Goal: Transaction & Acquisition: Subscribe to service/newsletter

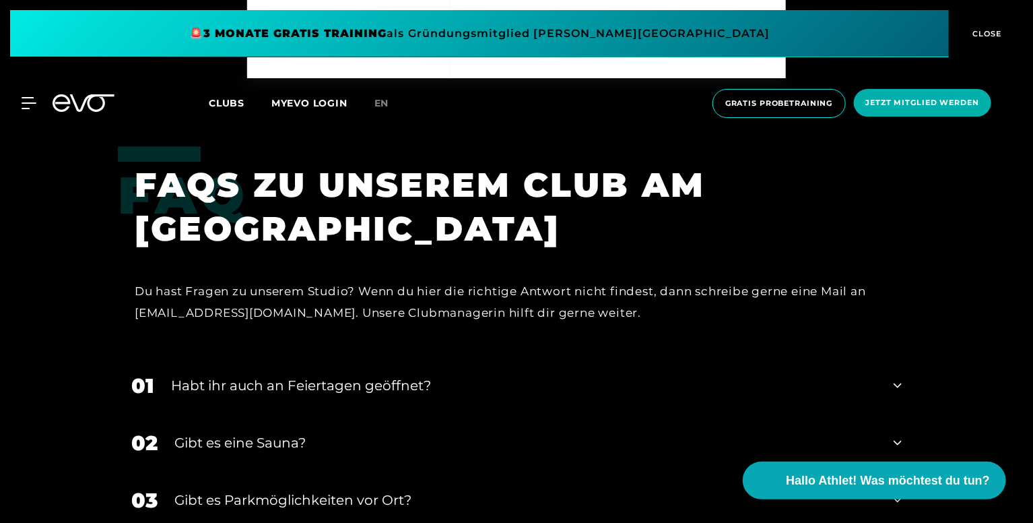
scroll to position [4648, 0]
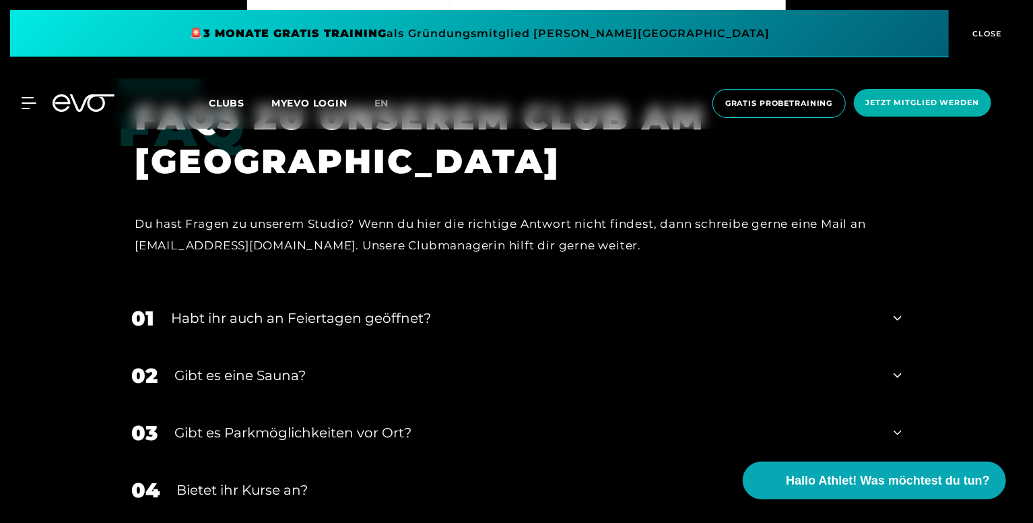
click at [395, 308] on div "Habt ihr auch an Feiertagen geöffnet?" at bounding box center [524, 318] width 706 height 20
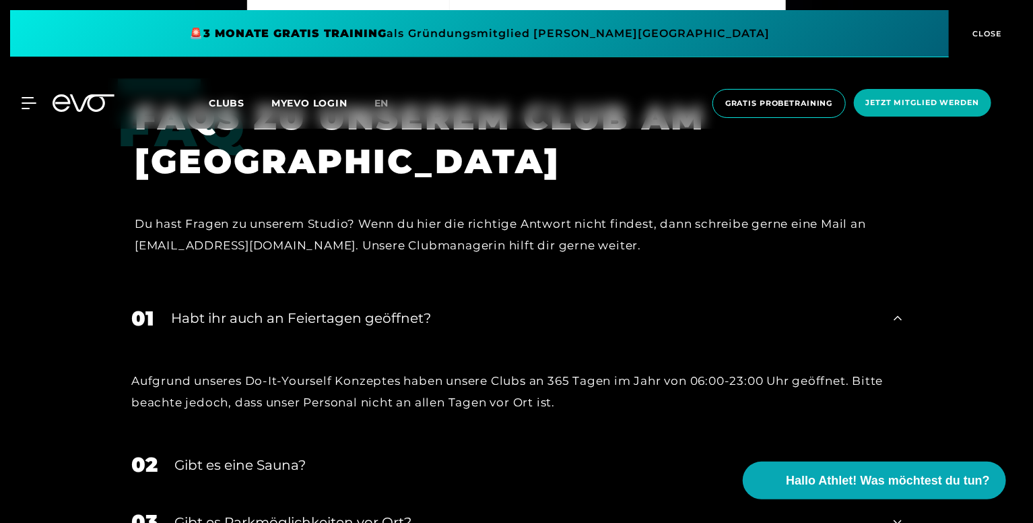
click at [388, 308] on div "Habt ihr auch an Feiertagen geöffnet?" at bounding box center [524, 318] width 706 height 20
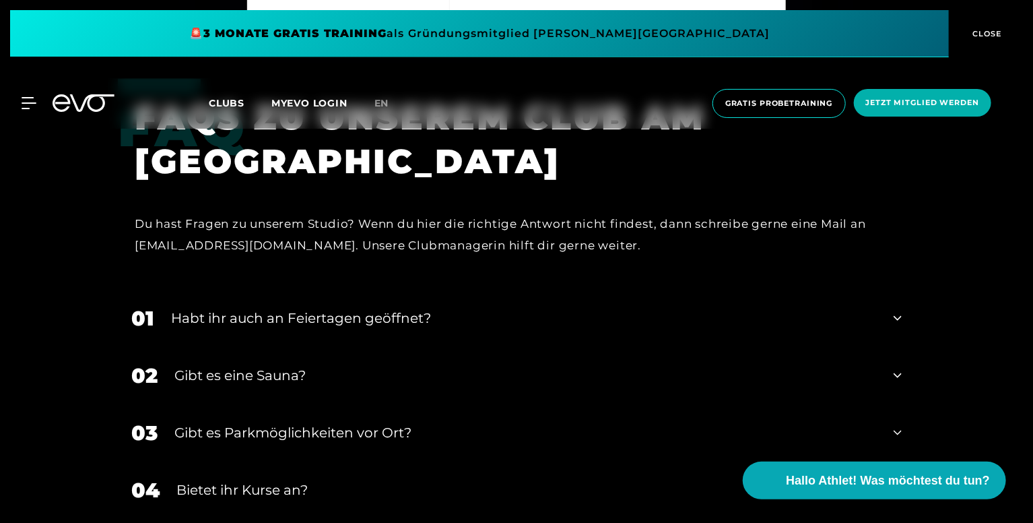
click at [252, 365] on div "Gibt es eine Sauna?" at bounding box center [525, 375] width 703 height 20
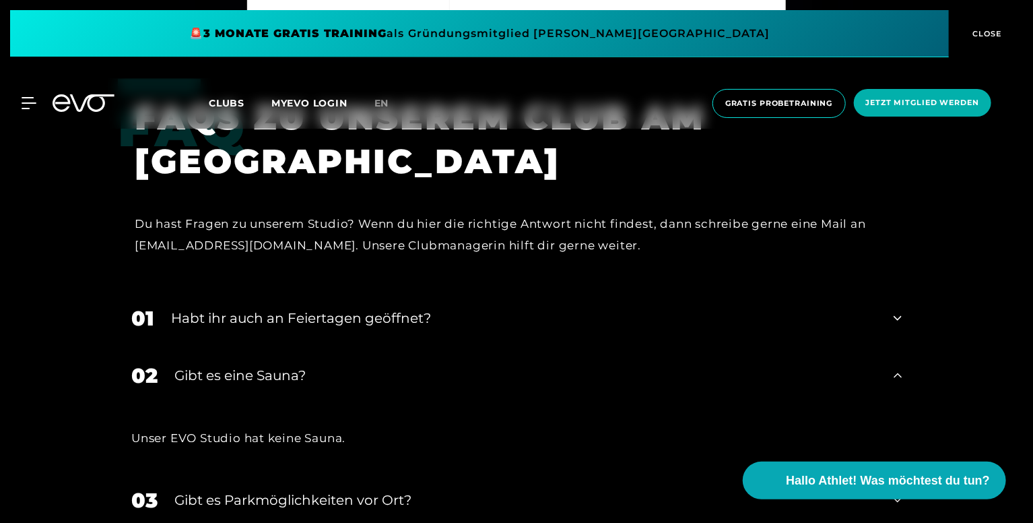
click at [251, 365] on div "Gibt es eine Sauna?" at bounding box center [525, 375] width 703 height 20
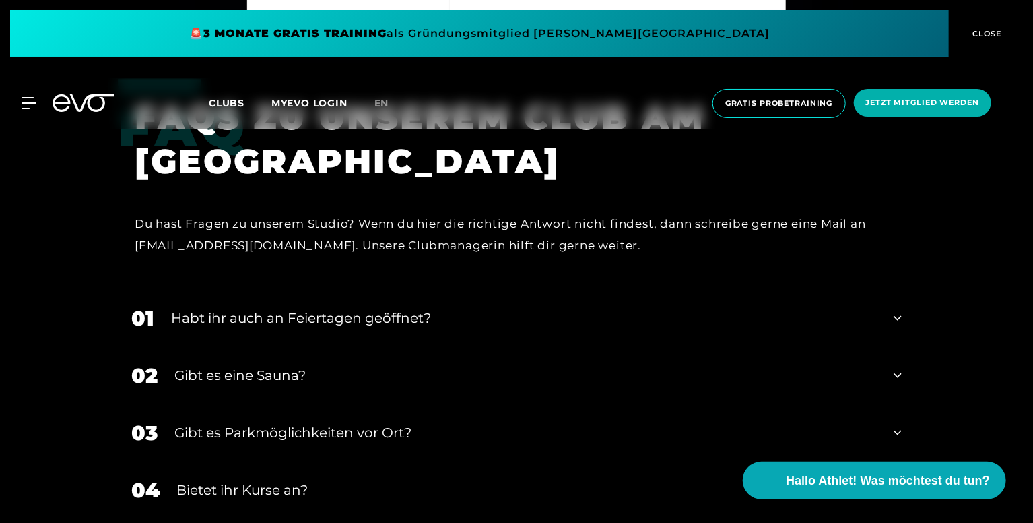
click at [254, 365] on div "Gibt es eine Sauna?" at bounding box center [525, 375] width 703 height 20
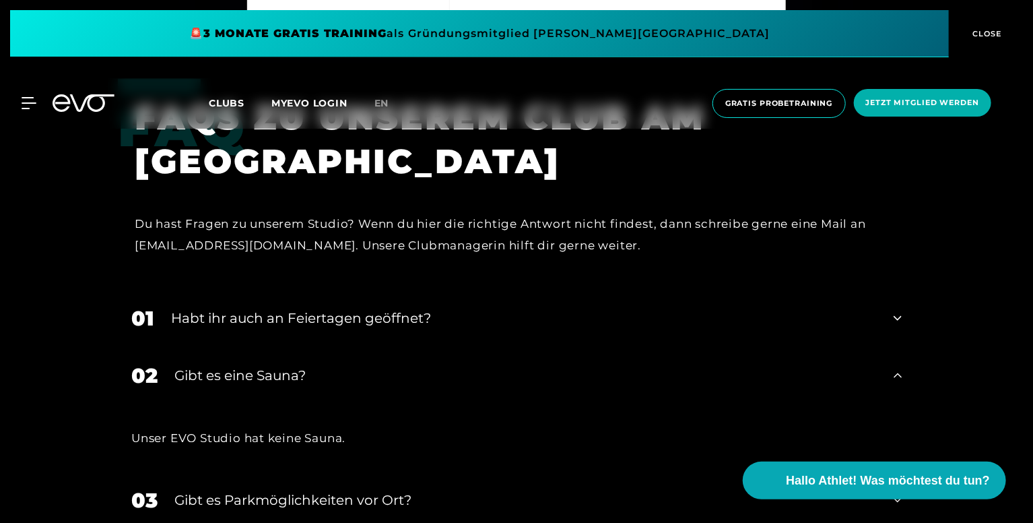
click at [254, 365] on div "Gibt es eine Sauna?" at bounding box center [525, 375] width 703 height 20
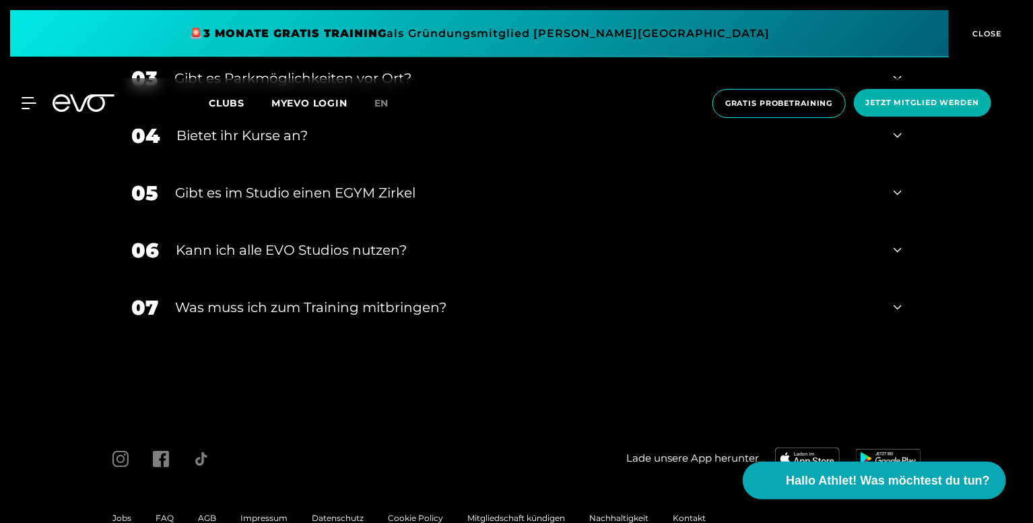
scroll to position [5017, 0]
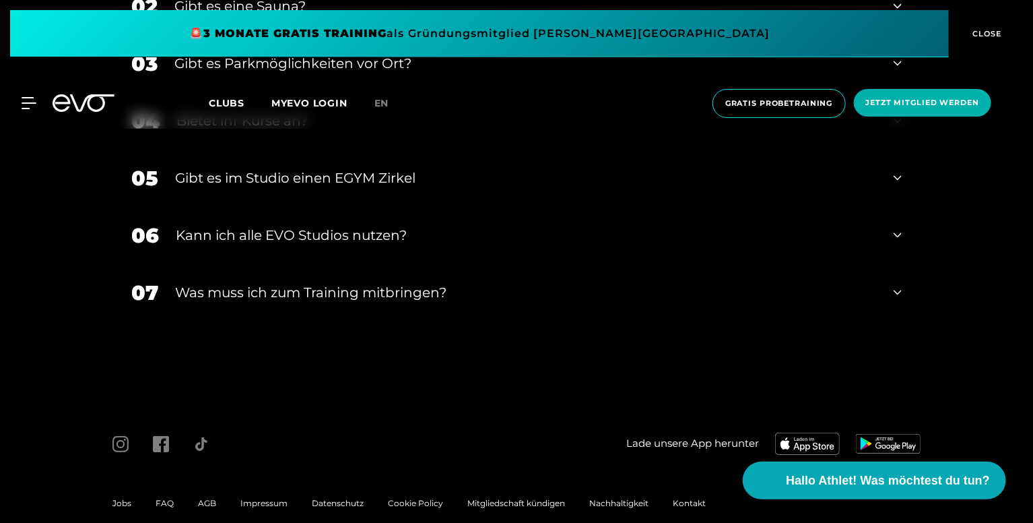
click at [397, 282] on div "Was muss ich zum Training mitbringen?" at bounding box center [526, 292] width 702 height 20
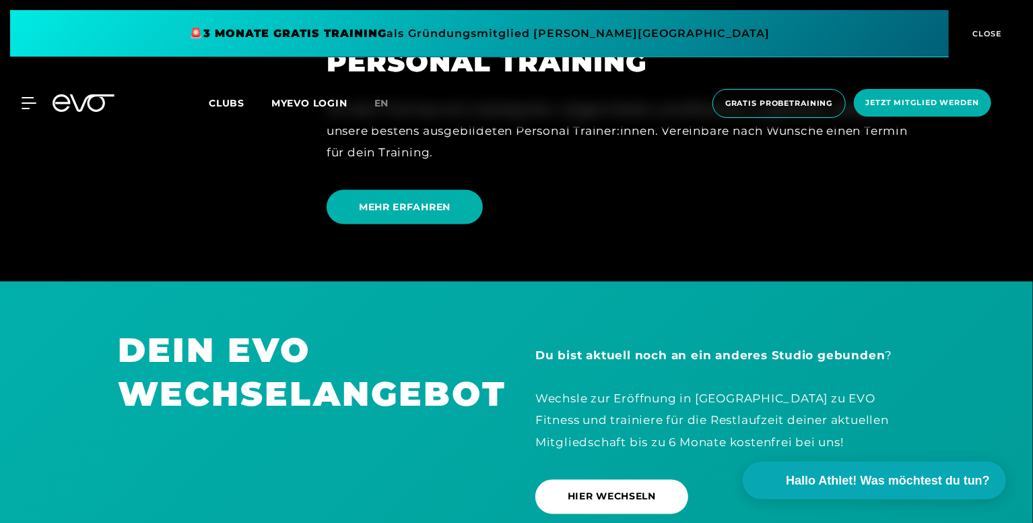
scroll to position [3602, 0]
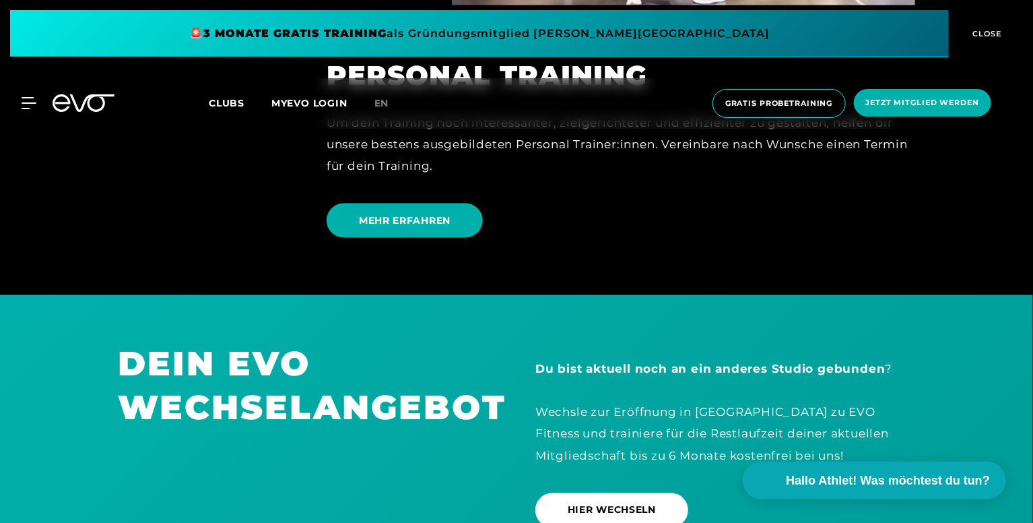
click at [989, 30] on span "CLOSE" at bounding box center [986, 34] width 33 height 12
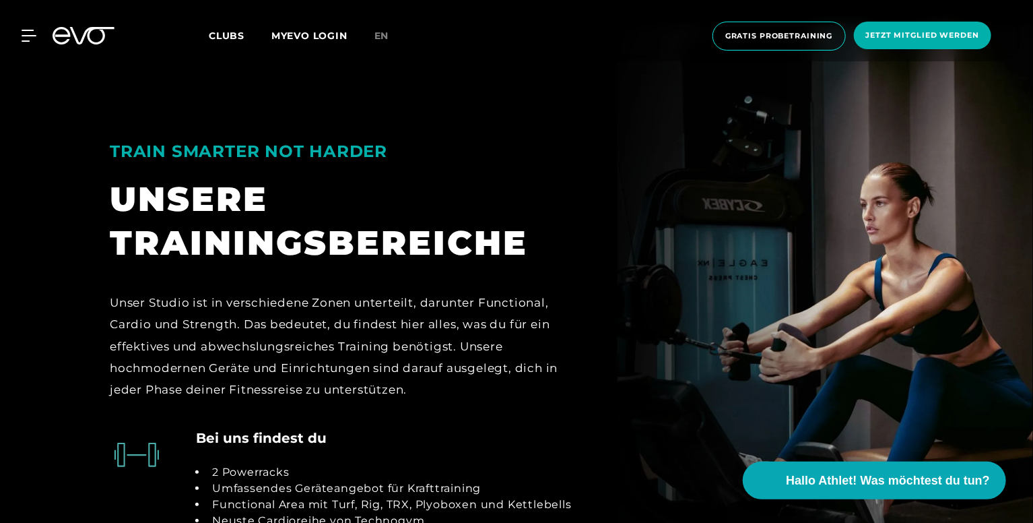
scroll to position [2390, 0]
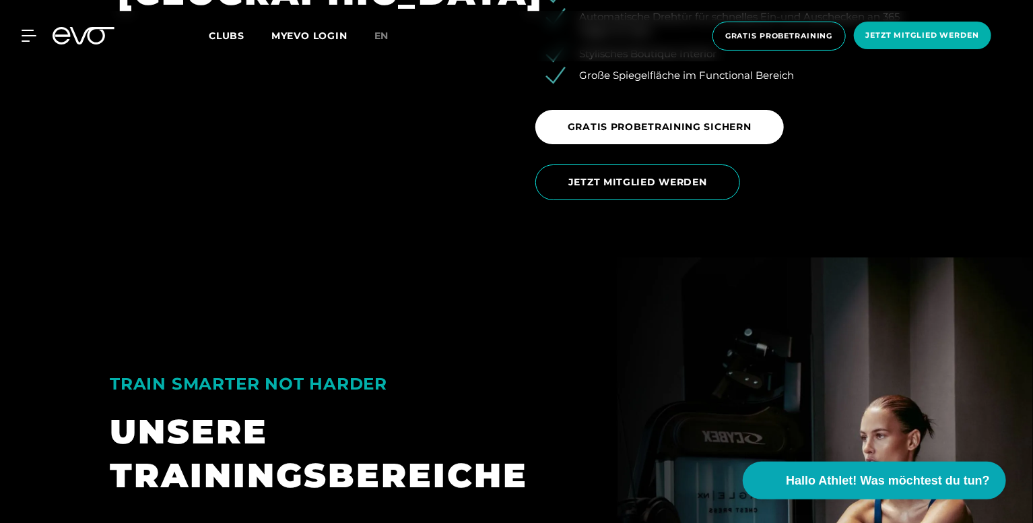
click at [221, 38] on span "Clubs" at bounding box center [227, 36] width 36 height 12
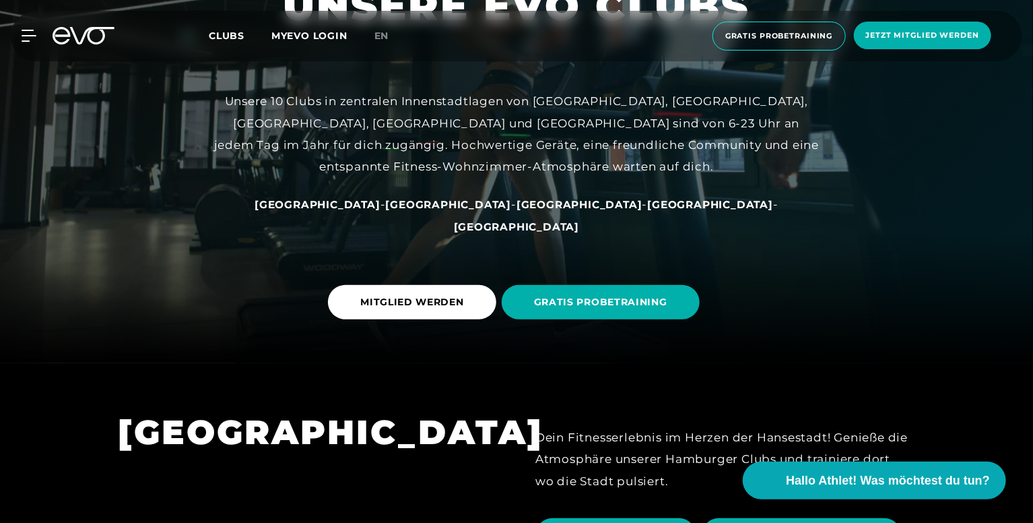
scroll to position [202, 0]
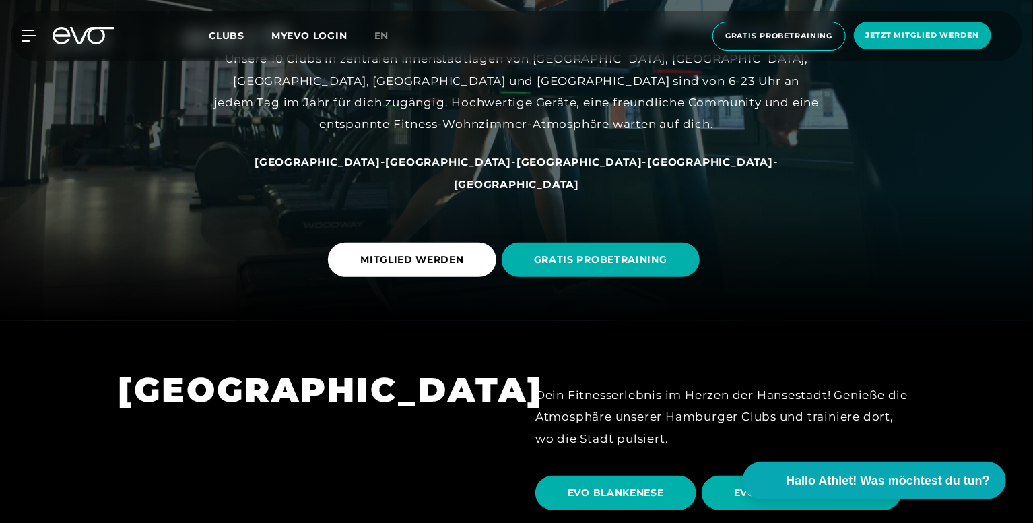
click at [428, 168] on span "[GEOGRAPHIC_DATA]" at bounding box center [449, 162] width 126 height 13
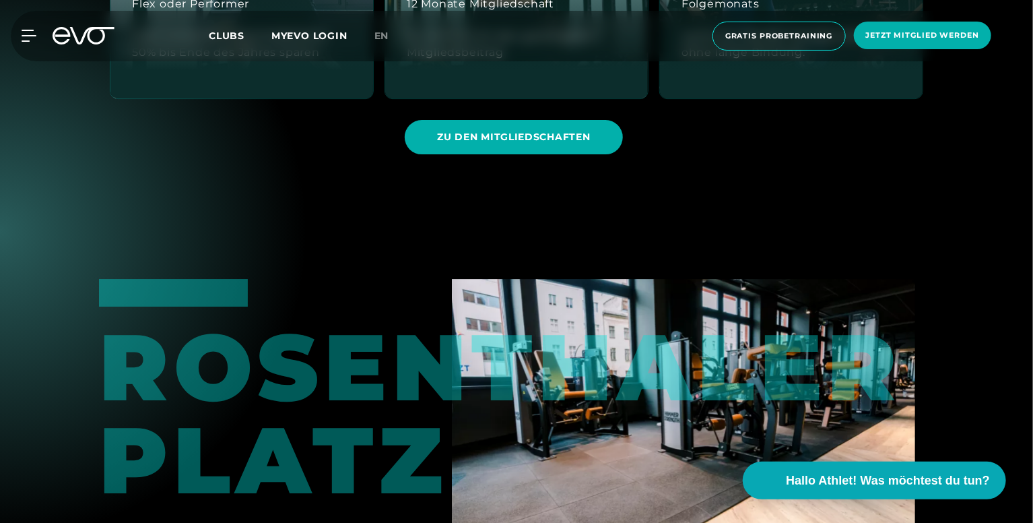
scroll to position [2155, 0]
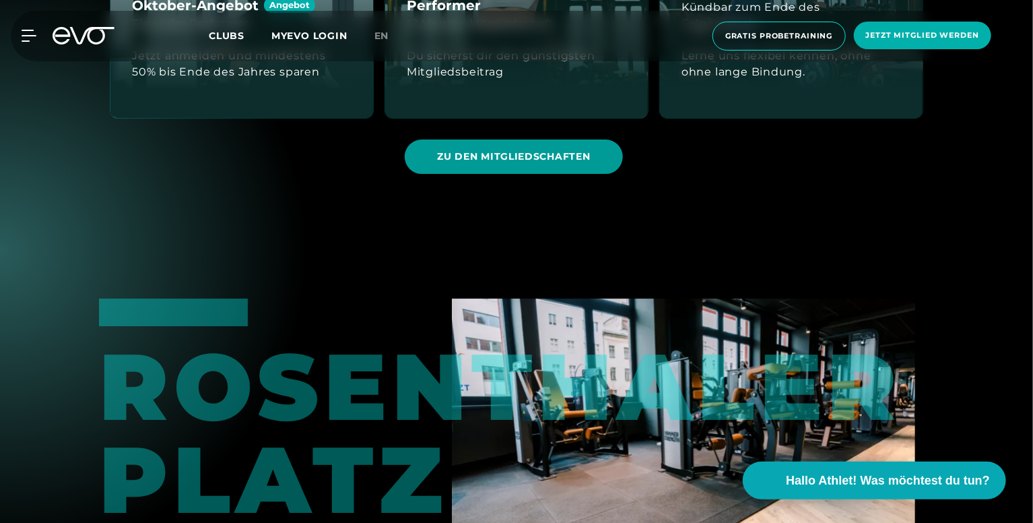
click at [509, 156] on span "ZU DEN MITGLIEDSCHAFTEN" at bounding box center [513, 157] width 153 height 14
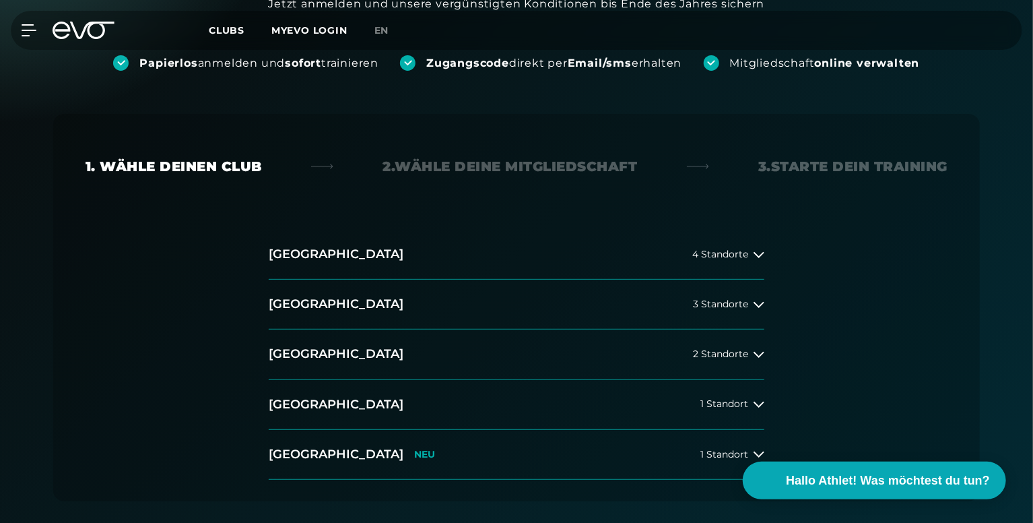
scroll to position [202, 0]
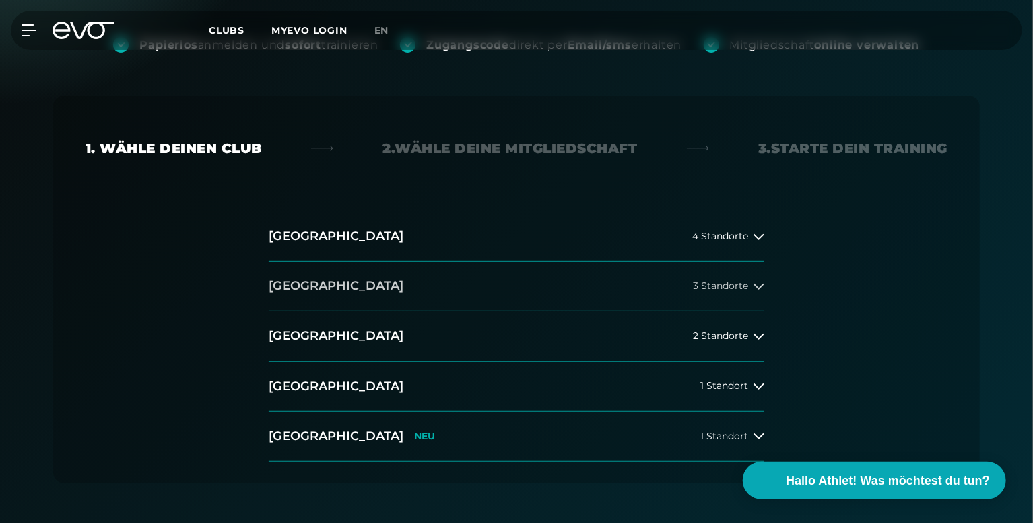
click at [729, 291] on span "3 Standorte" at bounding box center [720, 286] width 55 height 10
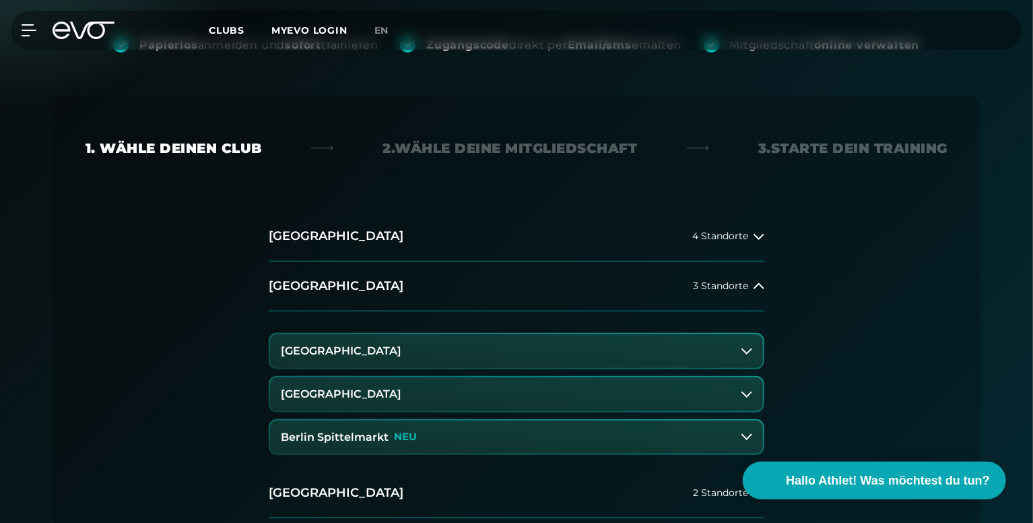
drag, startPoint x: 356, startPoint y: 387, endPoint x: 245, endPoint y: 391, distance: 111.2
click at [356, 388] on h3 "[GEOGRAPHIC_DATA]" at bounding box center [341, 394] width 121 height 12
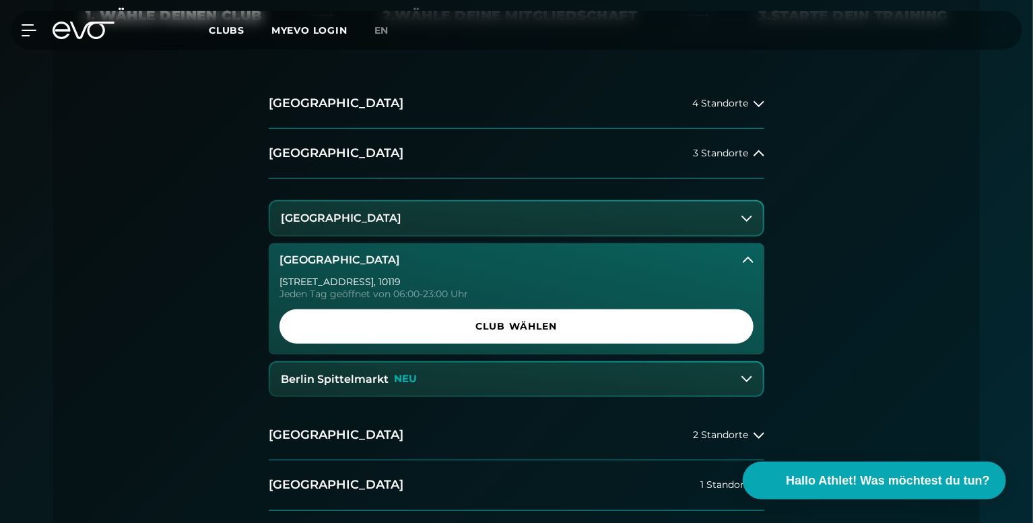
scroll to position [337, 0]
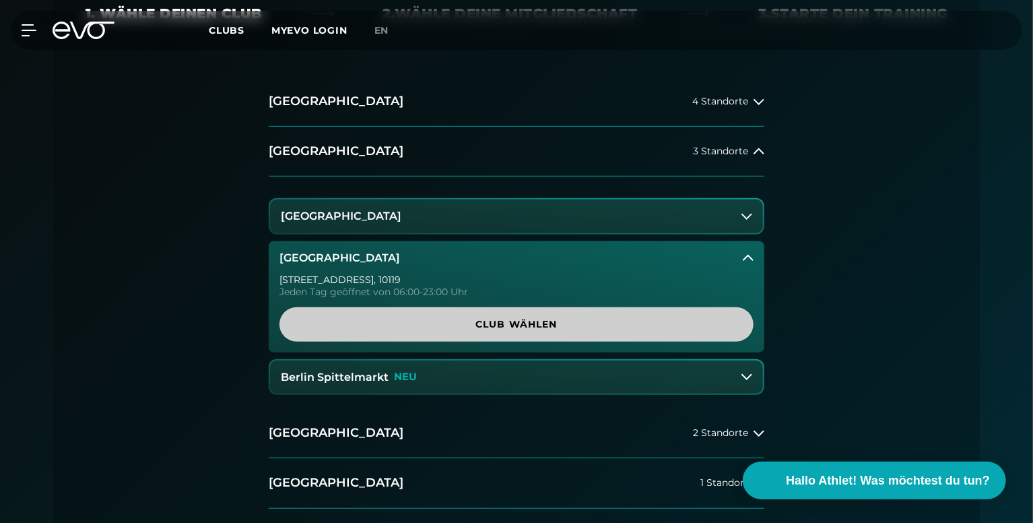
click at [519, 326] on span "Club wählen" at bounding box center [517, 324] width 410 height 14
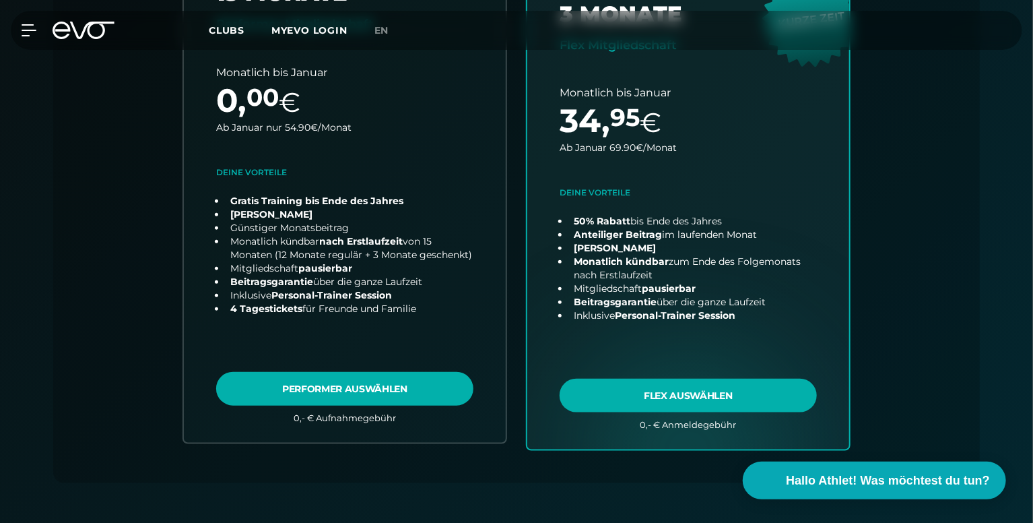
scroll to position [500, 0]
